Goal: Task Accomplishment & Management: Complete application form

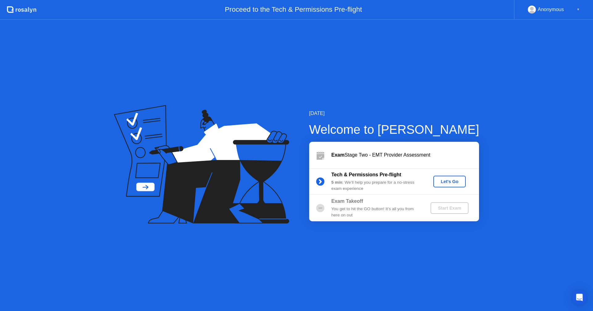
click at [446, 180] on div "Let's Go" at bounding box center [448, 181] width 27 height 5
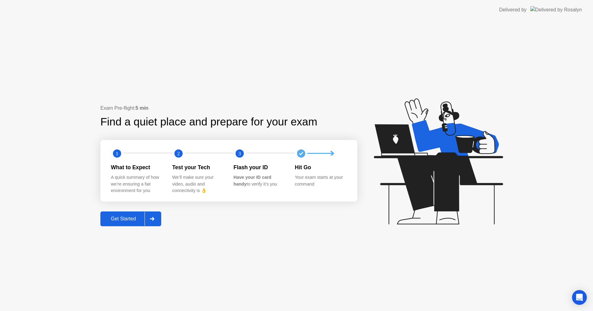
click at [119, 216] on div "Get Started" at bounding box center [123, 219] width 42 height 6
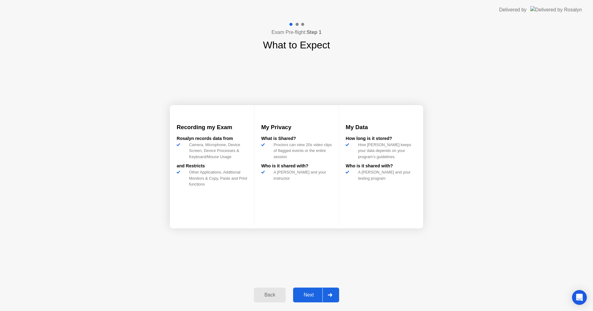
click at [336, 298] on div at bounding box center [329, 295] width 15 height 14
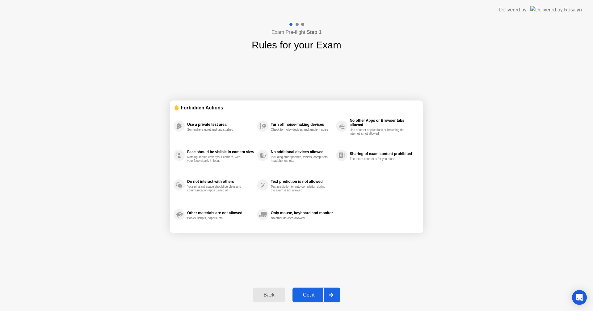
click at [327, 293] on div at bounding box center [330, 295] width 15 height 14
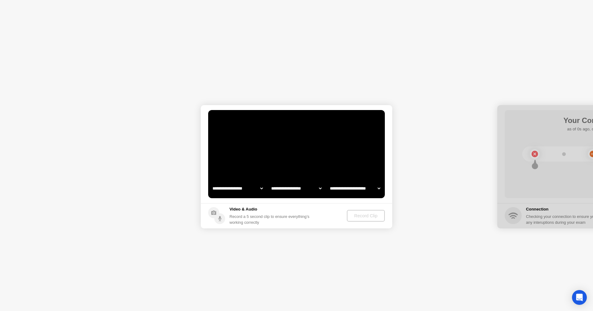
select select "**********"
select select "*******"
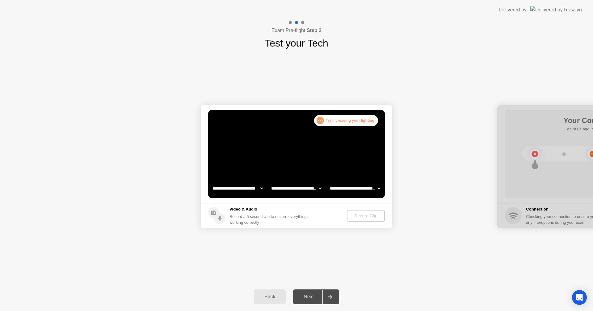
select select "**********"
drag, startPoint x: 394, startPoint y: 171, endPoint x: 365, endPoint y: 212, distance: 50.0
click at [365, 212] on button "Record Clip" at bounding box center [365, 216] width 37 height 12
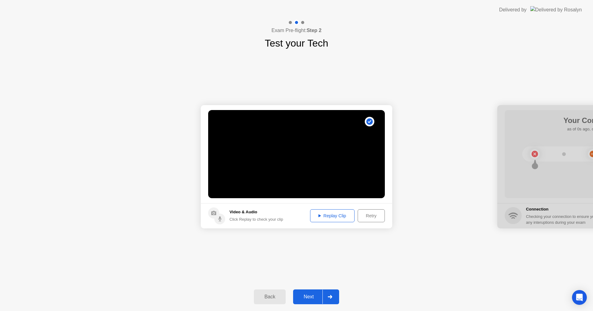
click at [318, 216] on icon at bounding box center [319, 216] width 2 height 3
click at [372, 215] on div "Retry" at bounding box center [371, 216] width 23 height 5
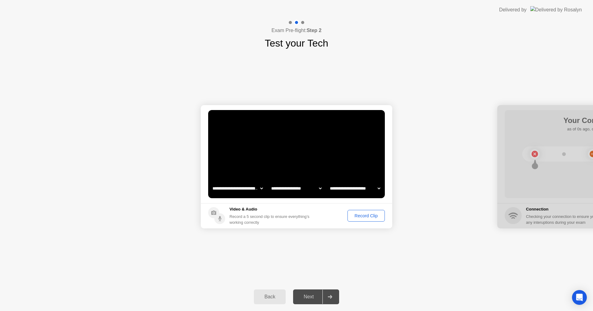
click at [372, 216] on div "Record Clip" at bounding box center [365, 216] width 33 height 5
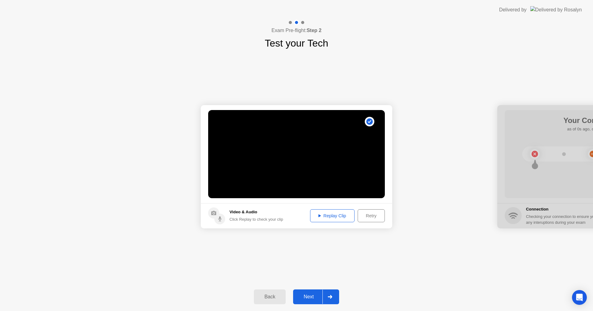
click at [323, 296] on button "Next" at bounding box center [316, 297] width 46 height 15
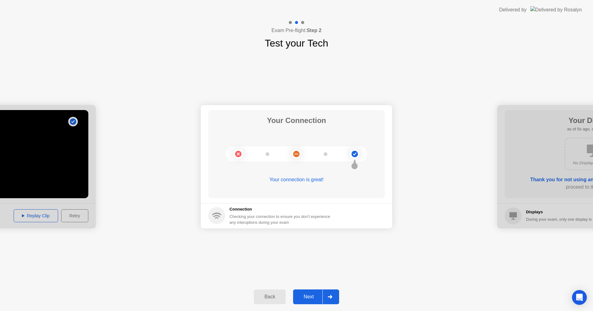
click at [326, 296] on div at bounding box center [329, 297] width 15 height 14
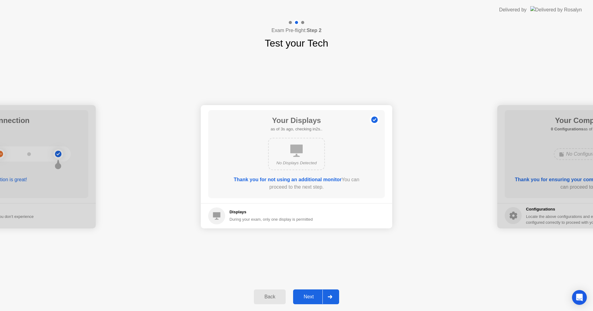
click at [326, 301] on div at bounding box center [329, 297] width 15 height 14
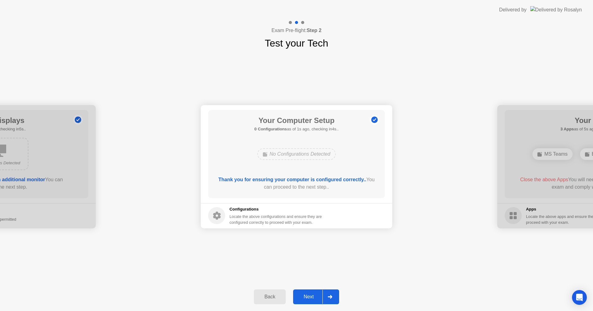
click at [326, 301] on div at bounding box center [329, 297] width 15 height 14
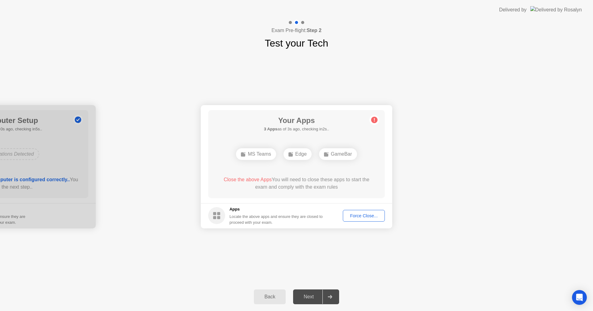
click at [360, 216] on div "Force Close..." at bounding box center [364, 216] width 38 height 5
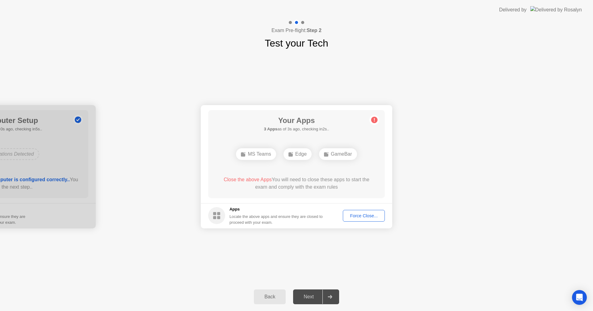
click at [259, 181] on span "Close the above Apps" at bounding box center [247, 179] width 48 height 5
click at [359, 218] on div "Force Close..." at bounding box center [364, 216] width 38 height 5
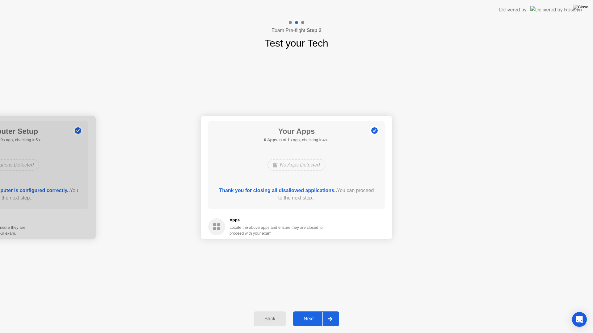
click at [333, 311] on div at bounding box center [329, 319] width 15 height 14
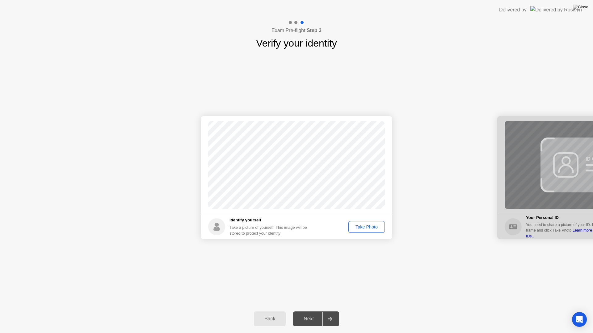
click at [375, 226] on div "Take Photo" at bounding box center [366, 227] width 32 height 5
click at [332, 311] on div at bounding box center [329, 319] width 15 height 14
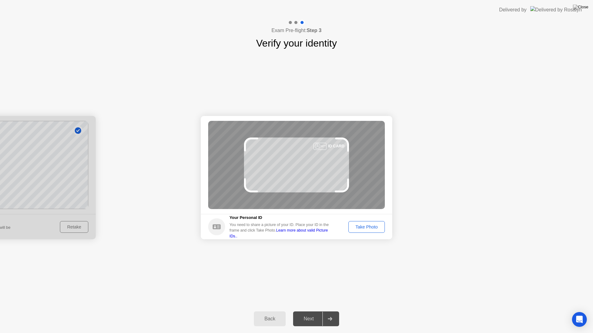
click at [366, 226] on div "Take Photo" at bounding box center [366, 227] width 32 height 5
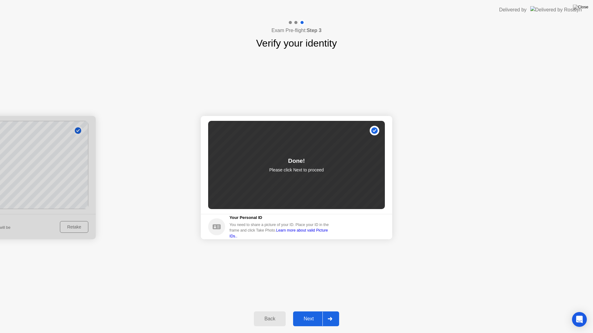
click at [330, 311] on div at bounding box center [329, 319] width 15 height 14
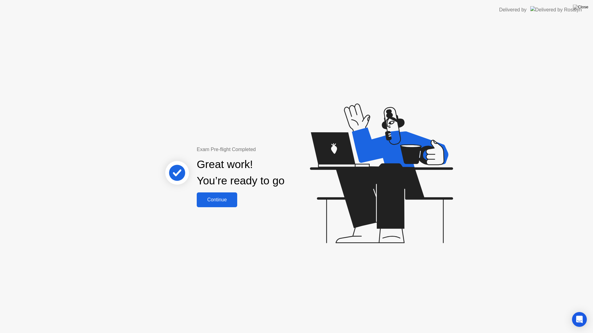
click at [218, 202] on div "Continue" at bounding box center [216, 200] width 37 height 6
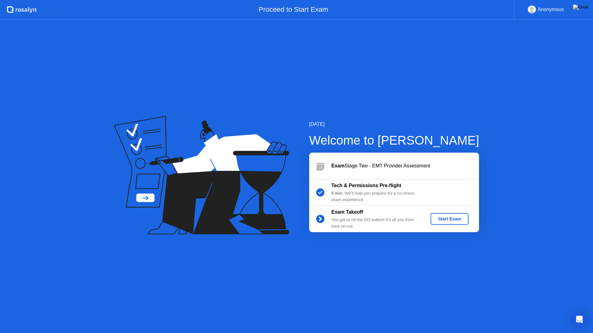
click at [442, 219] on div "Start Exam" at bounding box center [449, 219] width 33 height 5
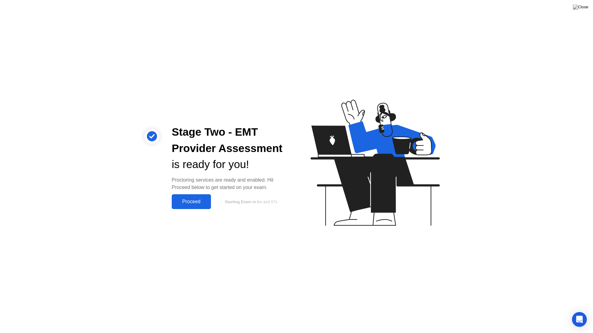
click at [191, 202] on div "Proceed" at bounding box center [190, 202] width 35 height 6
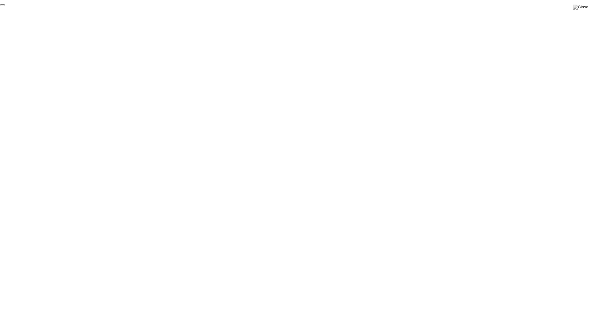
click at [5, 6] on button "End Proctoring Session" at bounding box center [2, 5] width 5 height 2
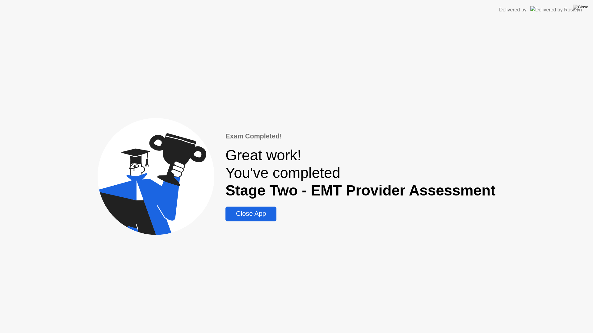
click at [269, 213] on div "Close App" at bounding box center [250, 214] width 47 height 8
